Goal: Entertainment & Leisure: Consume media (video, audio)

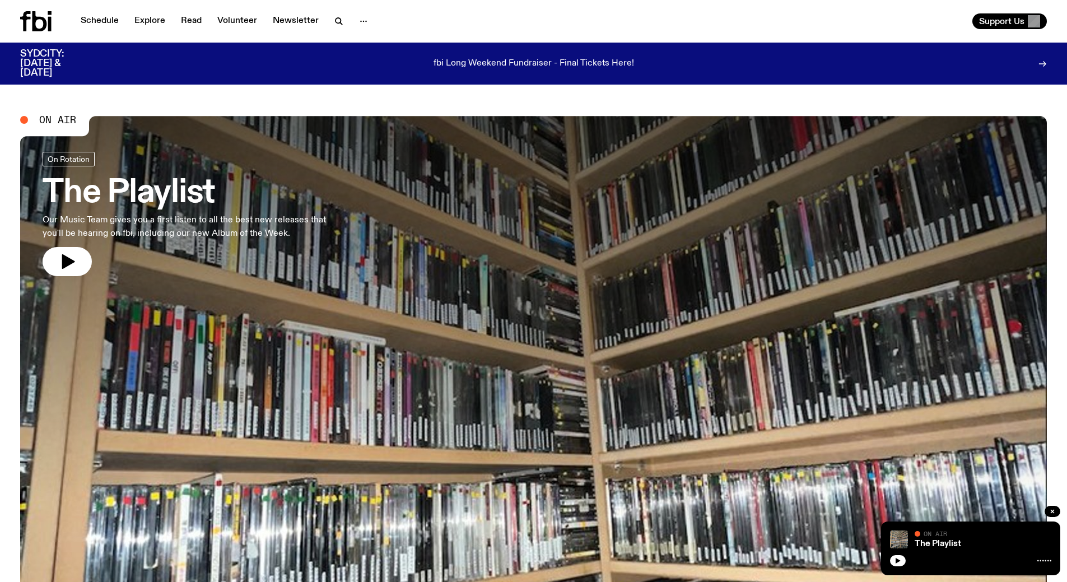
click at [1039, 561] on icon at bounding box center [1045, 560] width 14 height 9
click at [945, 540] on link "The Playlist" at bounding box center [938, 544] width 46 height 9
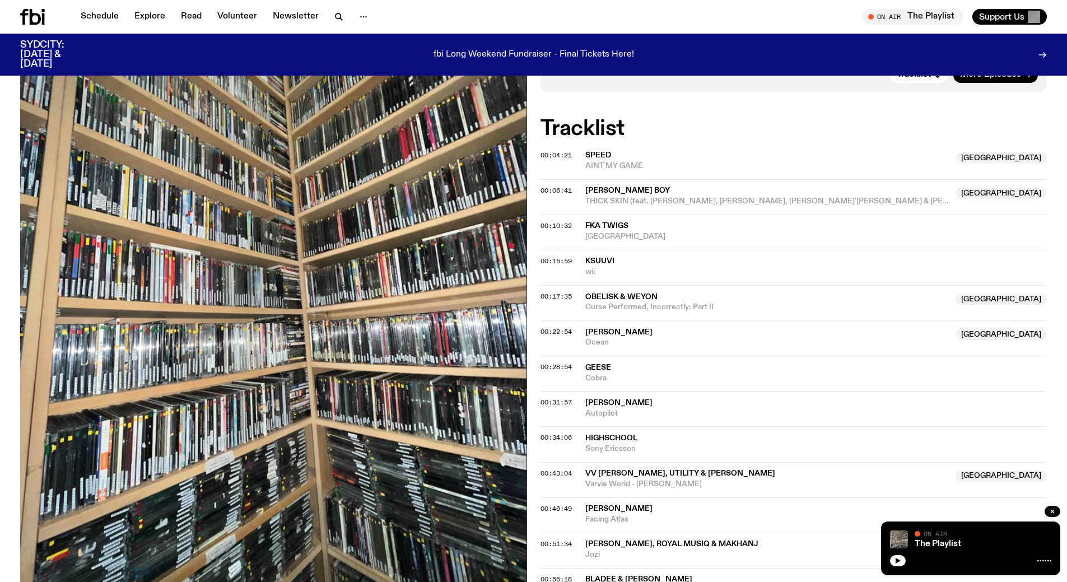
scroll to position [278, 0]
click at [645, 299] on span "Obelisk & Weyon" at bounding box center [621, 298] width 72 height 8
click at [700, 307] on span "Curse Performed, Incorrectly: Part II" at bounding box center [767, 308] width 364 height 11
click at [158, 11] on link "Explore" at bounding box center [150, 17] width 44 height 16
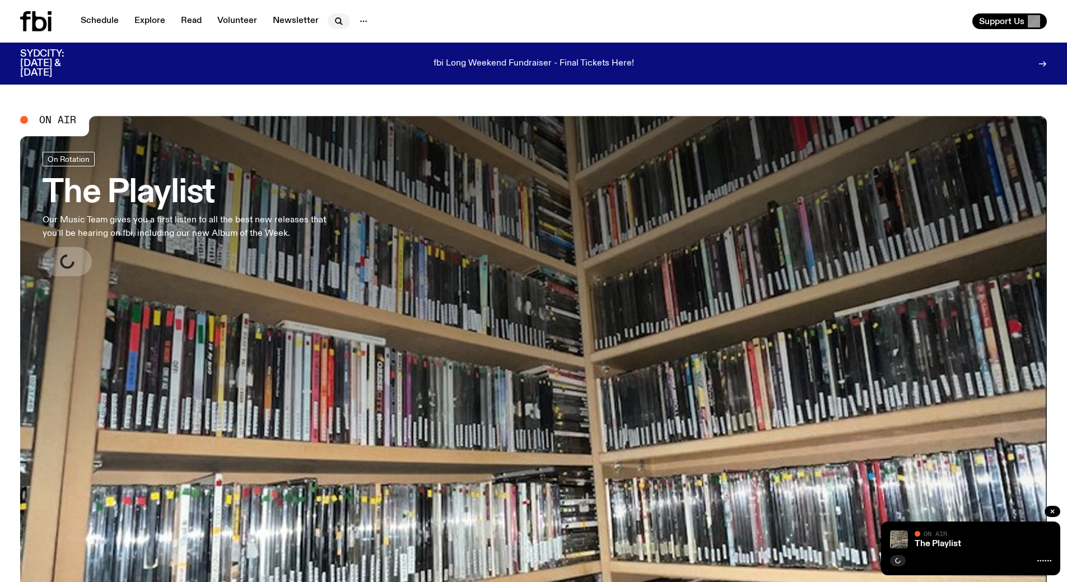
click at [333, 20] on icon "button" at bounding box center [338, 21] width 13 height 13
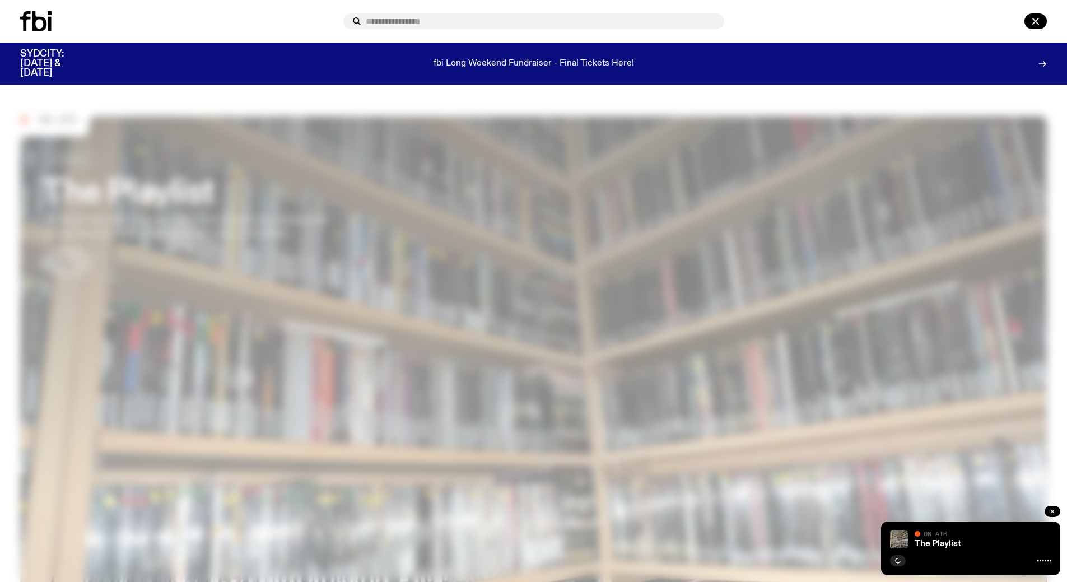
click at [419, 21] on input "text" at bounding box center [541, 22] width 350 height 10
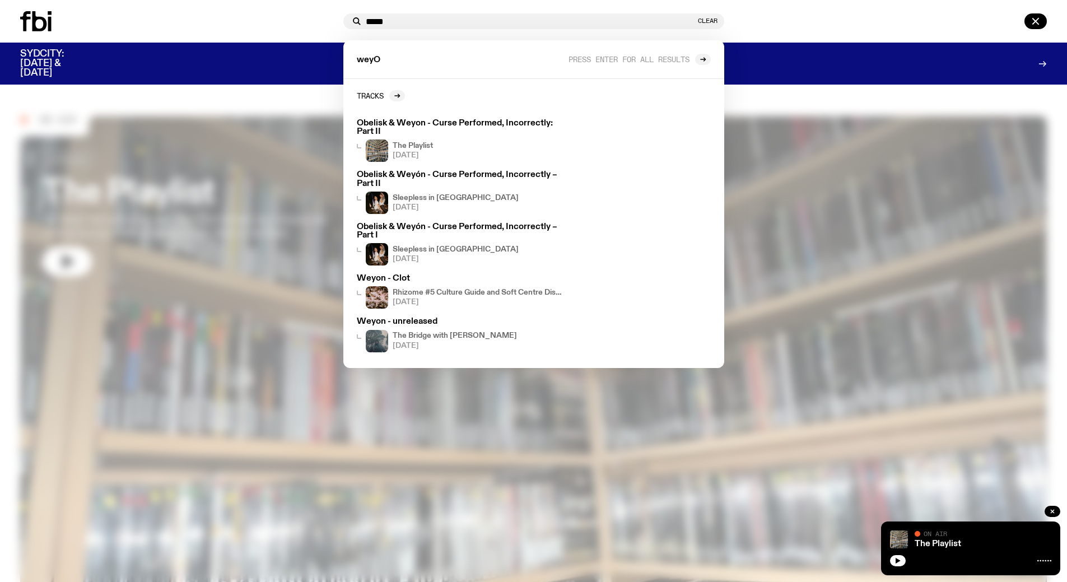
type input "*****"
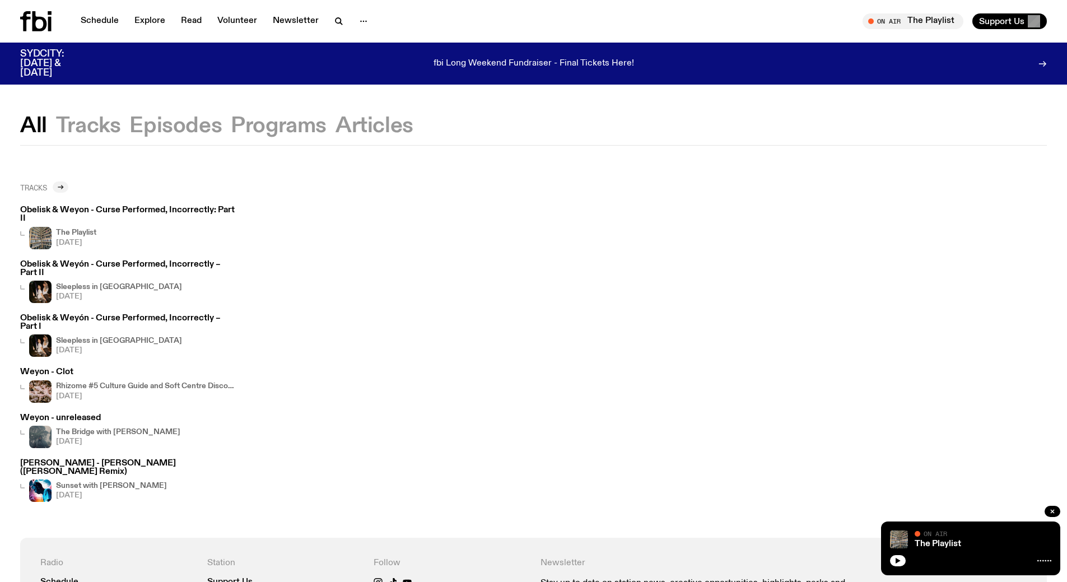
click at [58, 187] on icon at bounding box center [60, 187] width 7 height 7
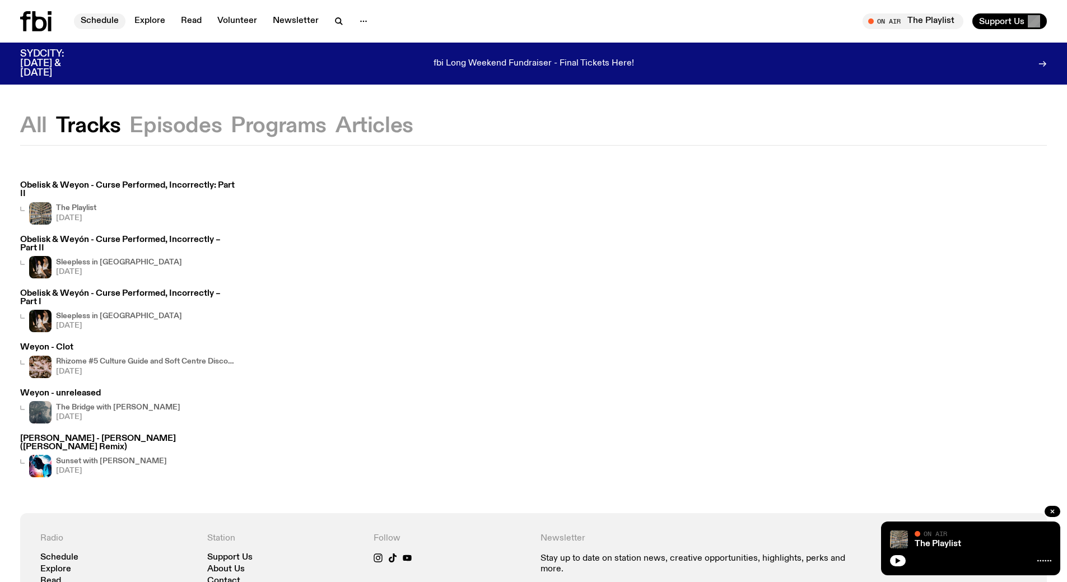
click at [94, 20] on link "Schedule" at bounding box center [100, 21] width 52 height 16
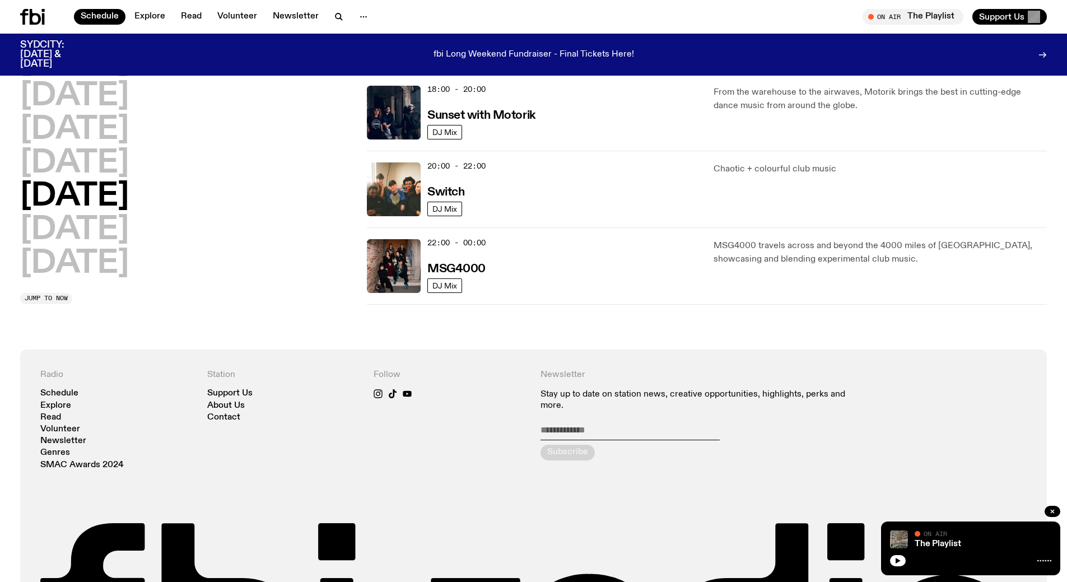
scroll to position [490, 0]
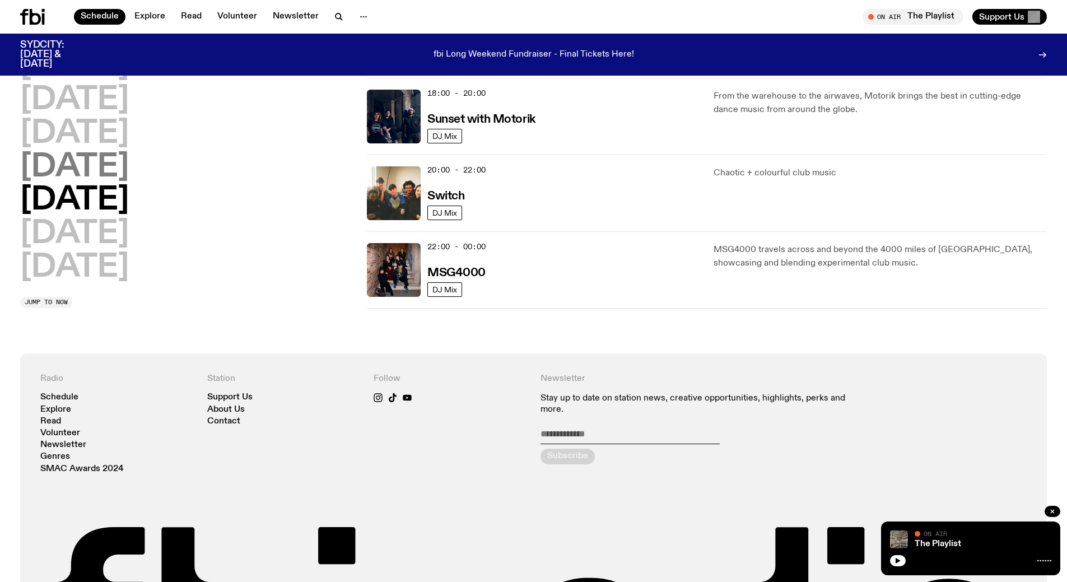
click at [120, 152] on h2 "[DATE]" at bounding box center [74, 167] width 109 height 31
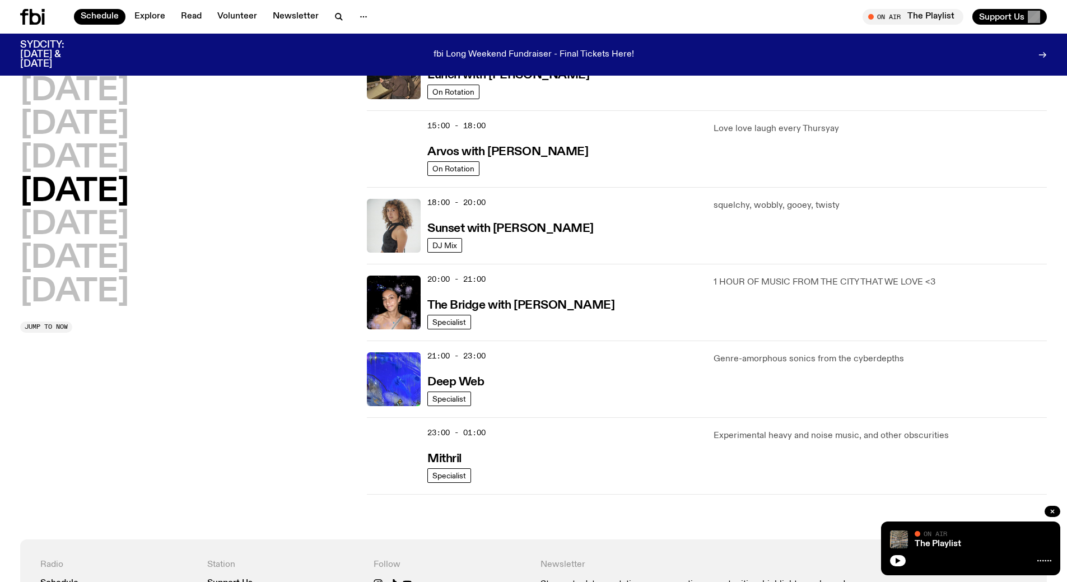
scroll to position [381, 0]
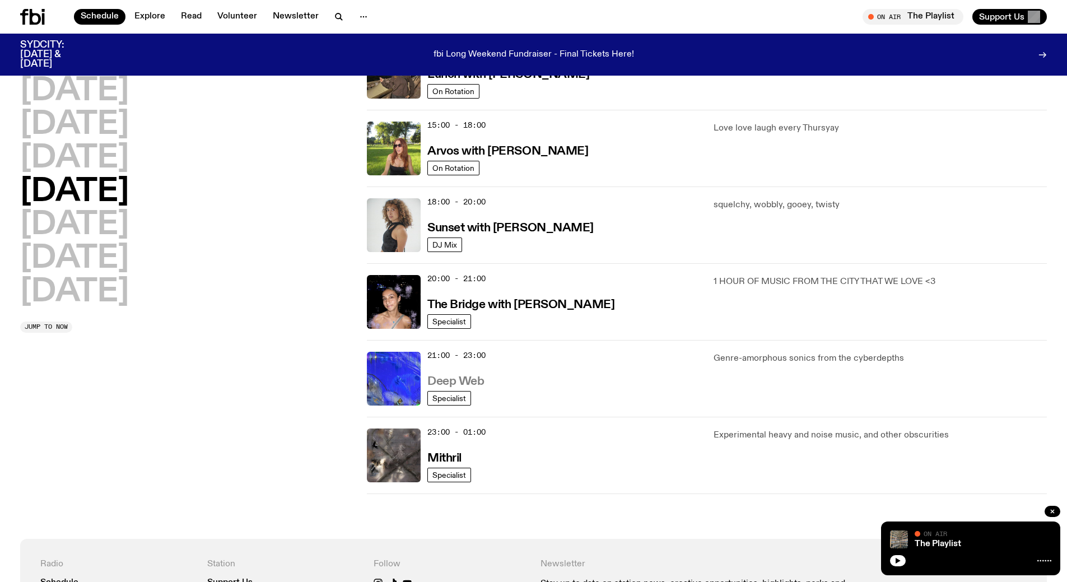
click at [465, 376] on h3 "Deep Web" at bounding box center [455, 382] width 57 height 12
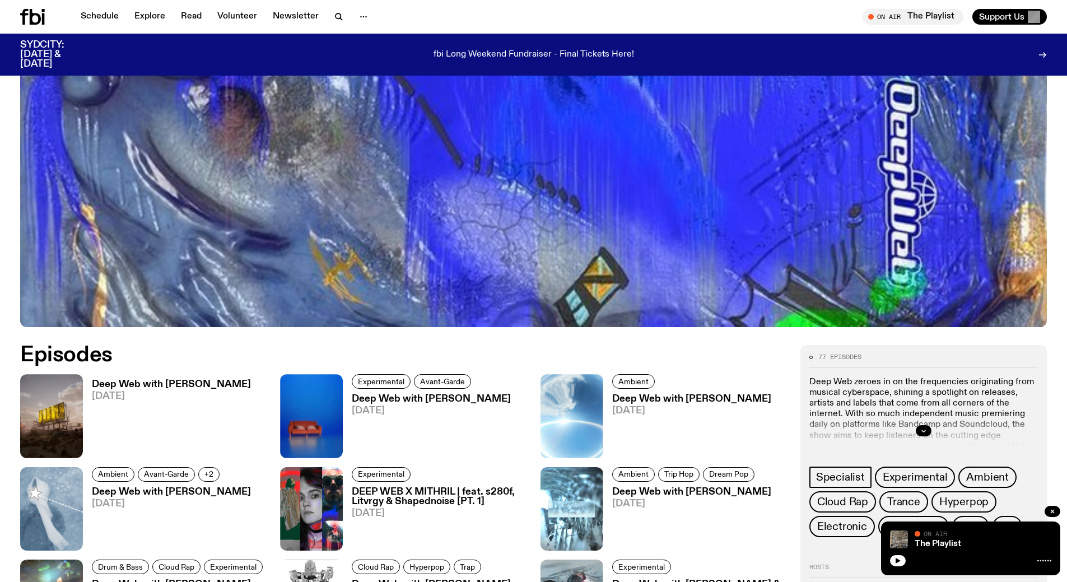
scroll to position [418, 0]
click at [213, 382] on h3 "Deep Web with [PERSON_NAME]" at bounding box center [171, 385] width 159 height 10
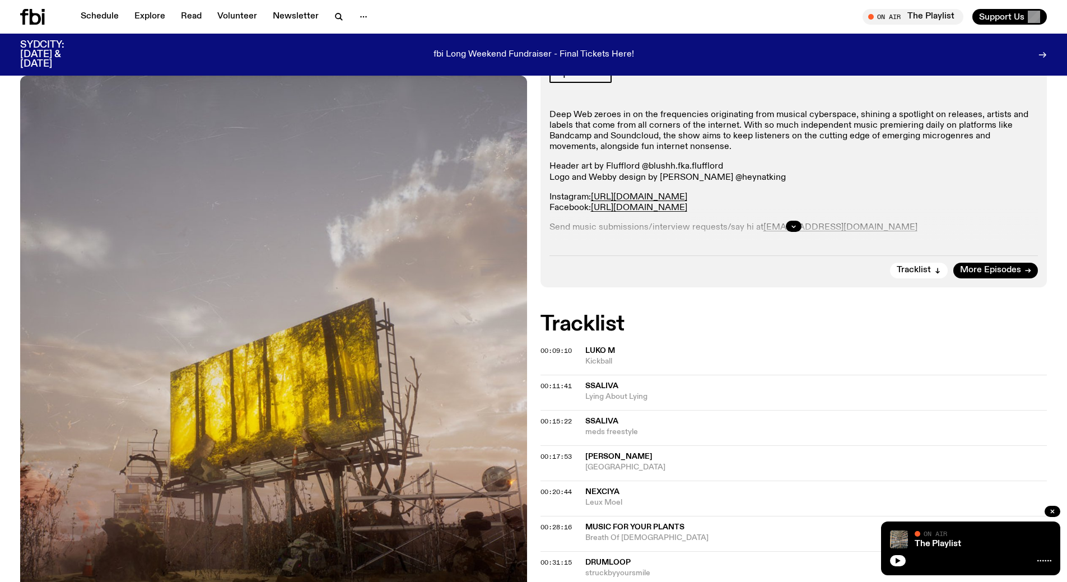
scroll to position [197, 0]
click at [789, 227] on button "button" at bounding box center [794, 225] width 16 height 11
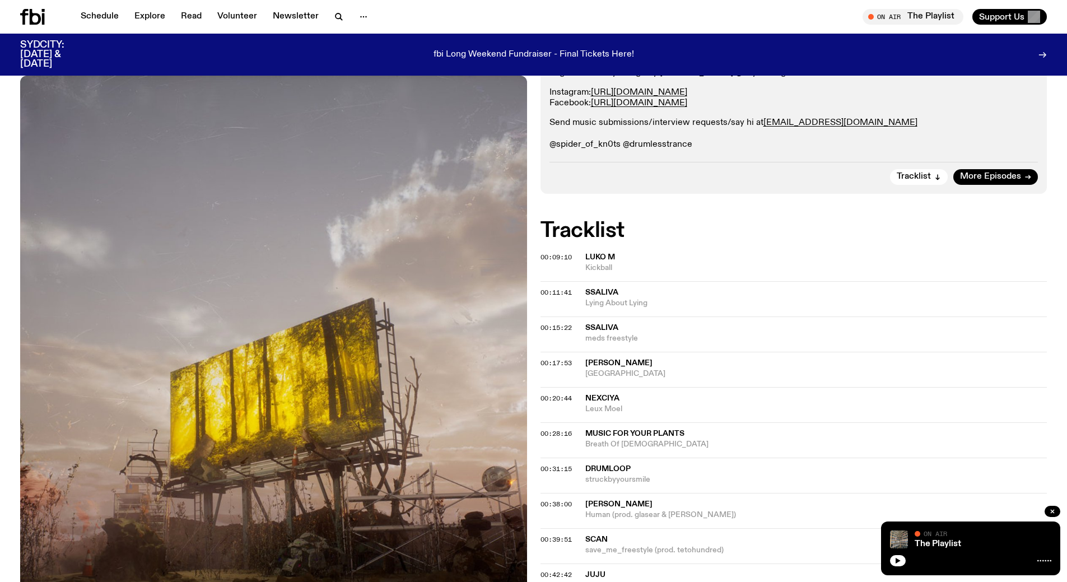
scroll to position [300, 0]
click at [941, 547] on link "The Playlist" at bounding box center [938, 544] width 46 height 9
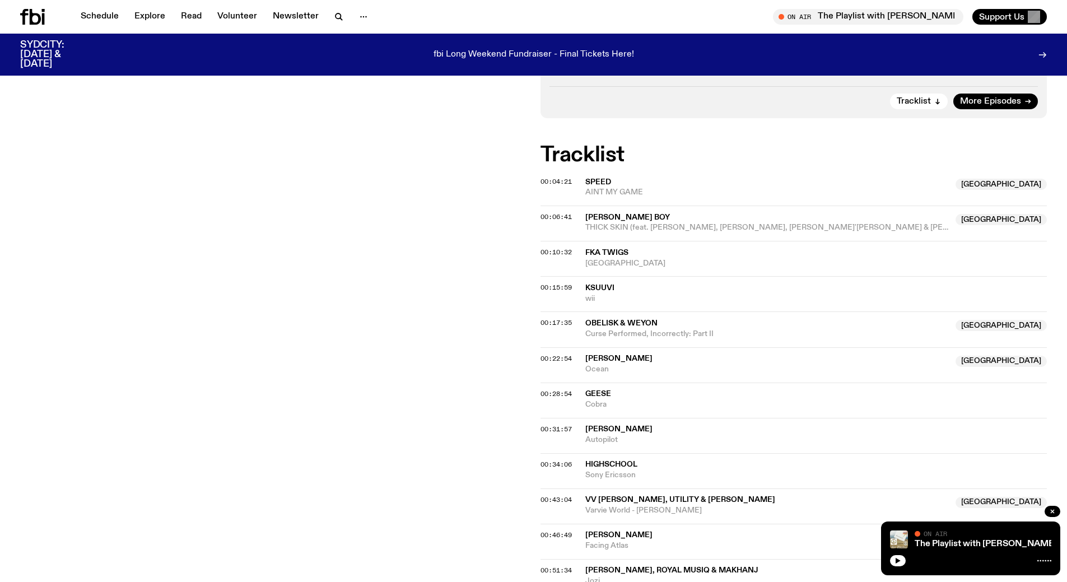
scroll to position [322, 0]
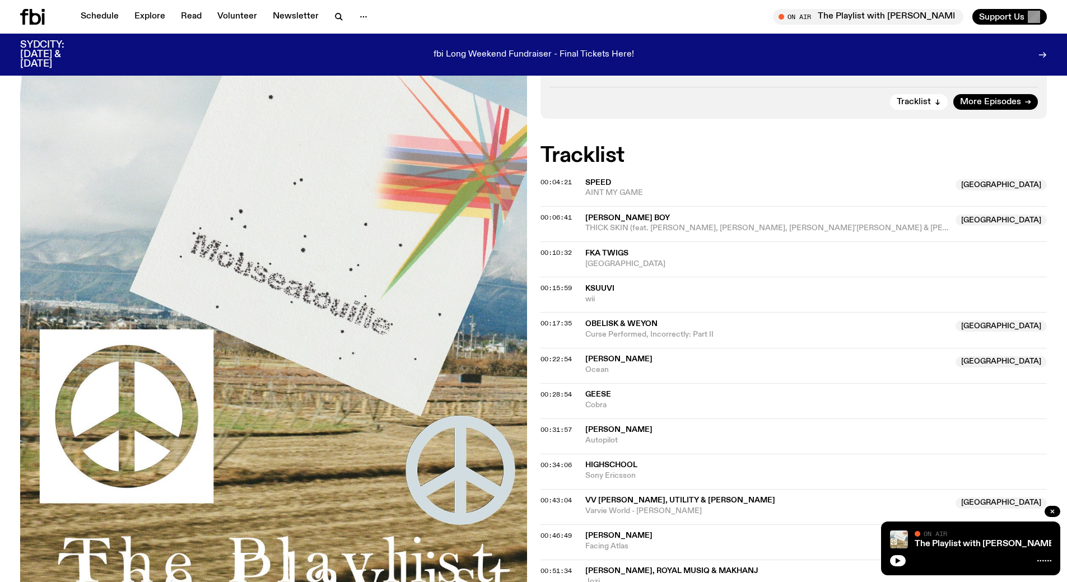
click at [608, 329] on span "Curse Performed, Incorrectly: Part II" at bounding box center [767, 334] width 364 height 11
click at [896, 562] on icon "button" at bounding box center [898, 561] width 5 height 6
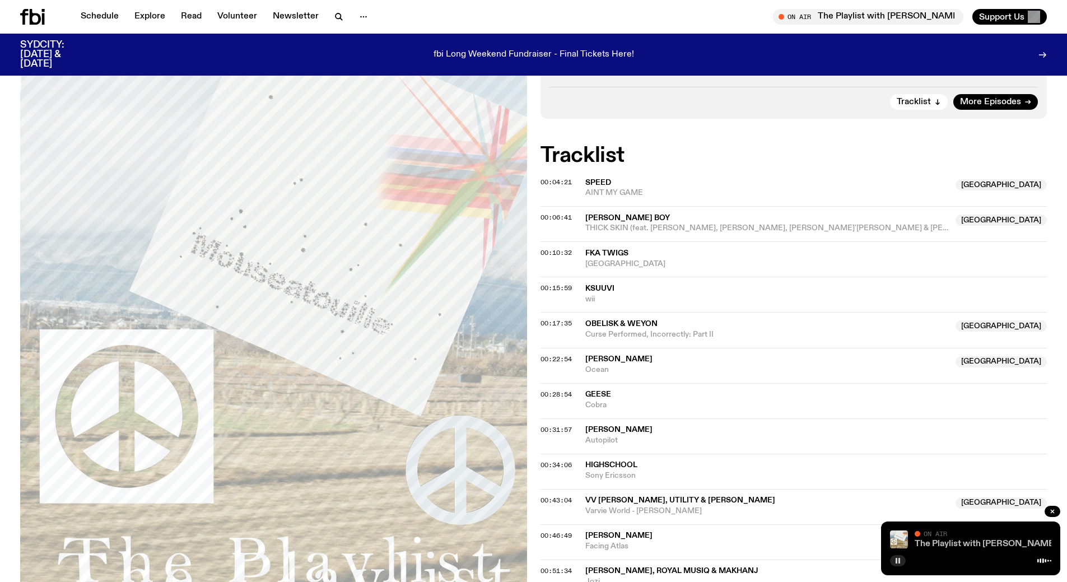
click at [944, 541] on link "The Playlist with [PERSON_NAME] and Raf" at bounding box center [1002, 544] width 174 height 9
click at [923, 559] on div at bounding box center [970, 559] width 161 height 13
click at [896, 559] on rect "button" at bounding box center [897, 561] width 2 height 6
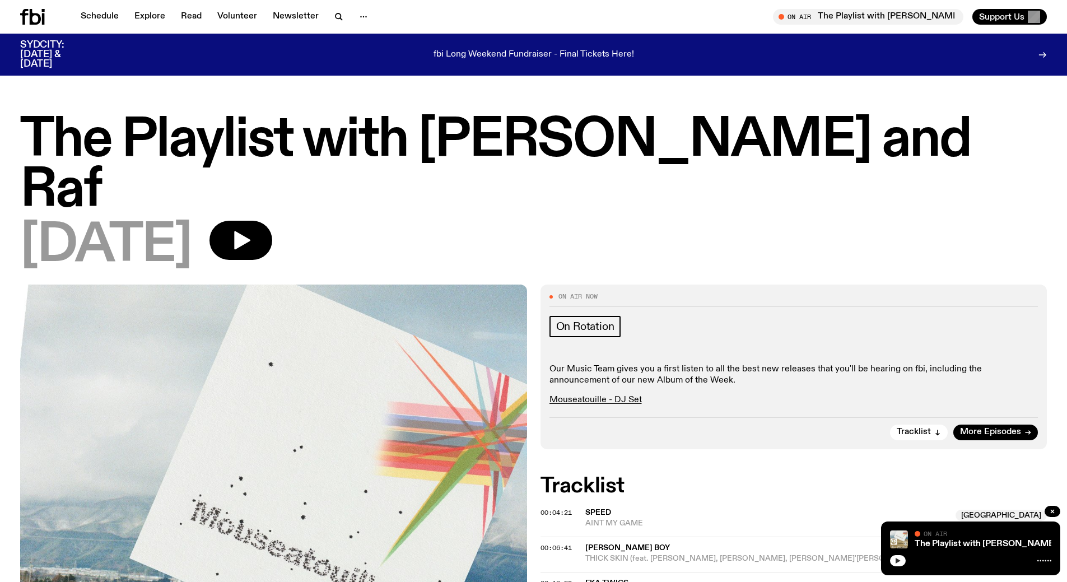
scroll to position [1, 0]
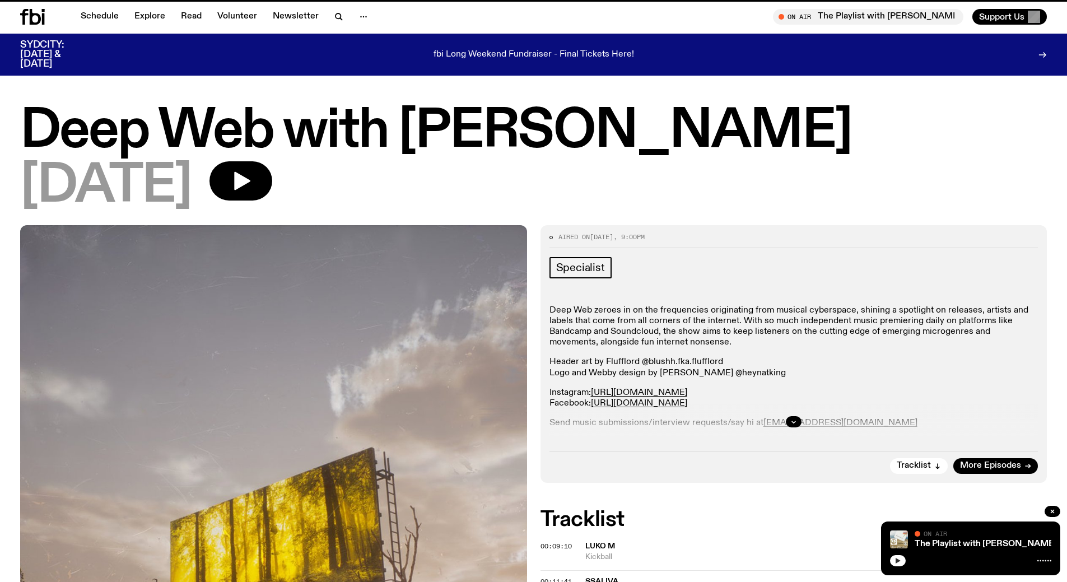
scroll to position [300, 0]
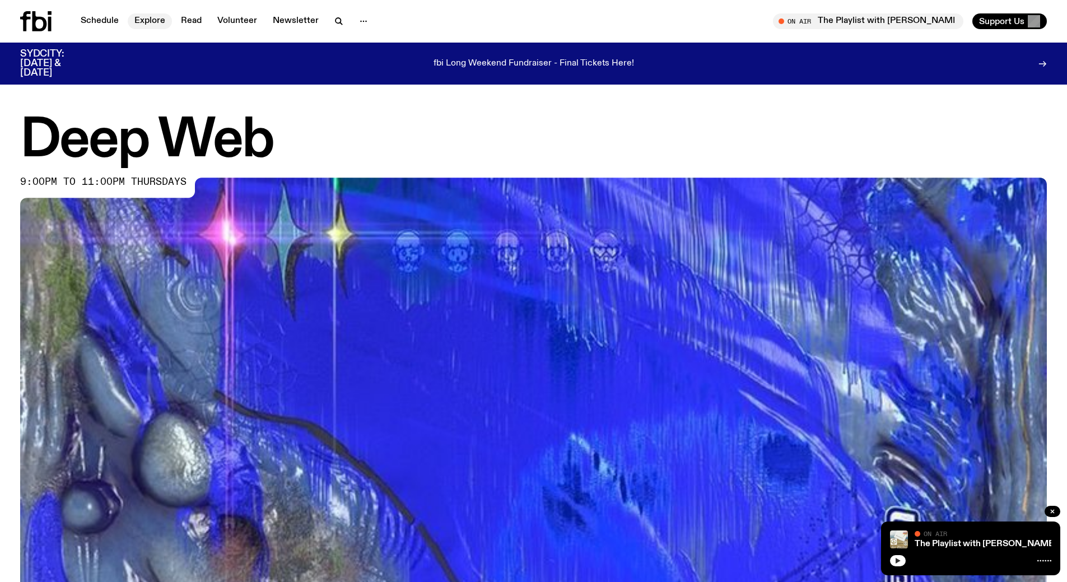
click at [159, 24] on link "Explore" at bounding box center [150, 21] width 44 height 16
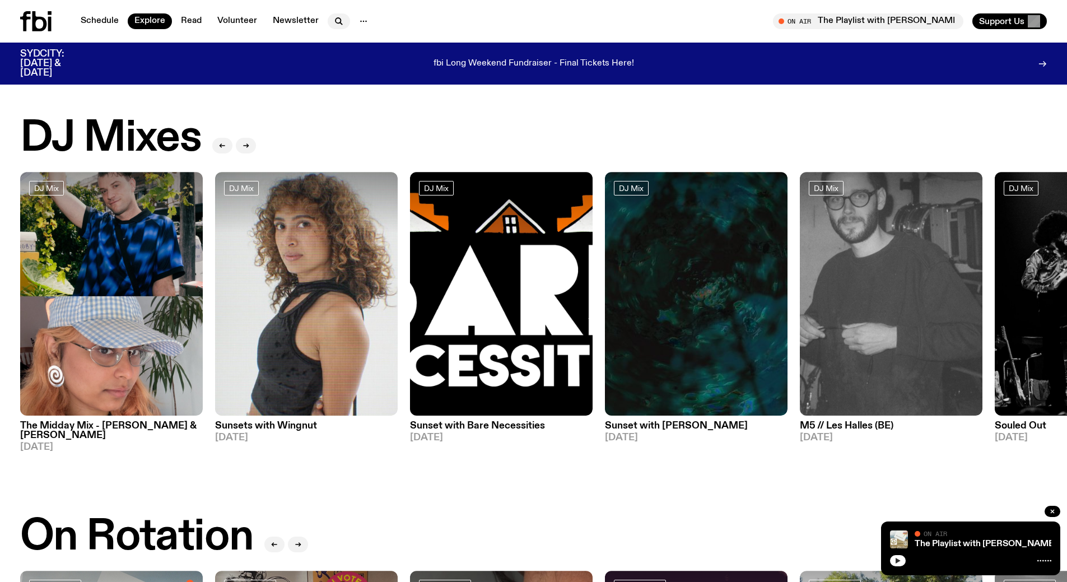
click at [336, 22] on icon "button" at bounding box center [338, 20] width 5 height 5
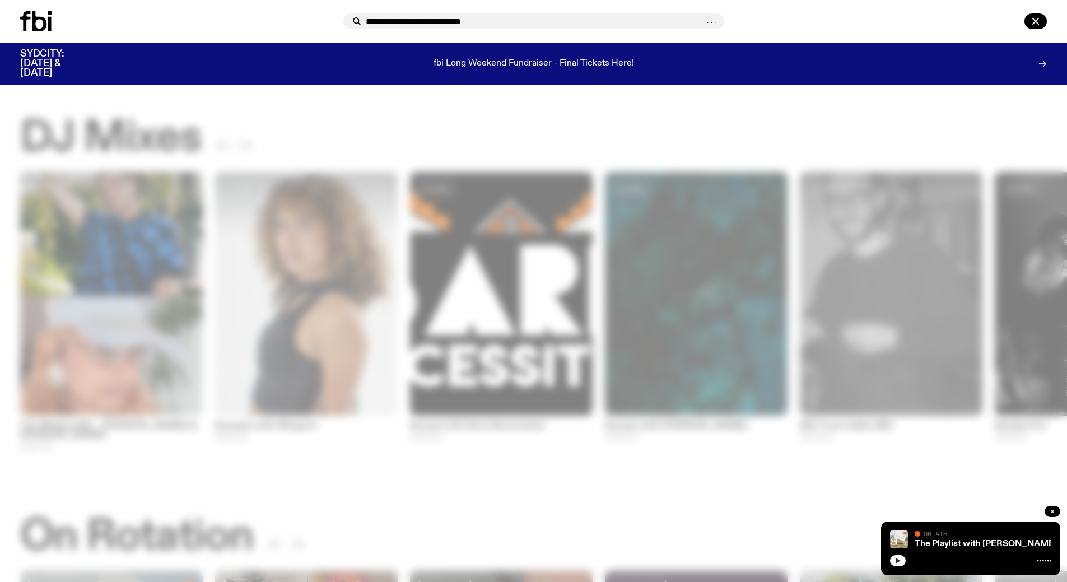
type input "**********"
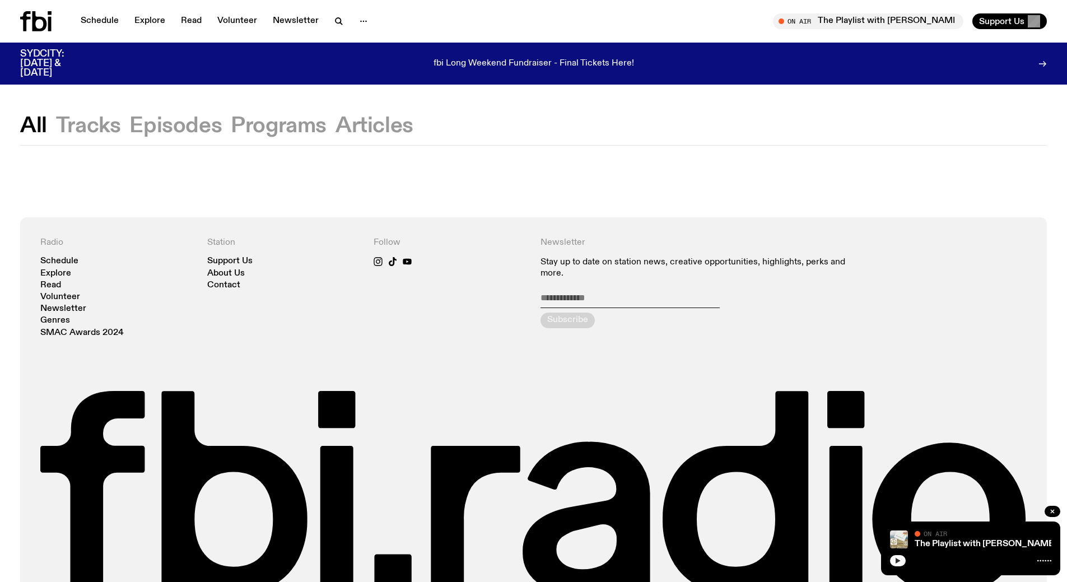
click at [97, 119] on button "Tracks" at bounding box center [88, 126] width 65 height 20
click at [170, 123] on button "Episodes" at bounding box center [175, 126] width 92 height 20
